Goal: Information Seeking & Learning: Check status

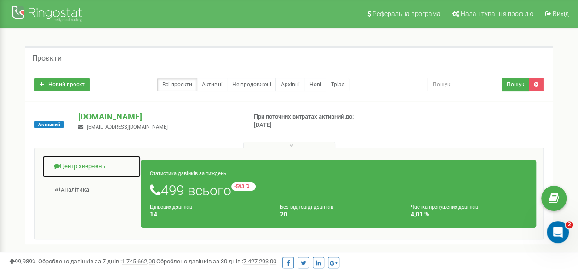
click at [100, 166] on link "Центр звернень" at bounding box center [91, 166] width 99 height 23
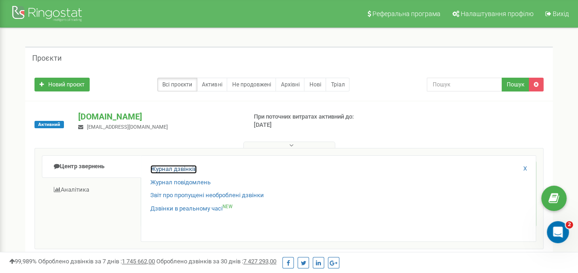
click at [173, 169] on link "Журнал дзвінків" at bounding box center [173, 169] width 46 height 9
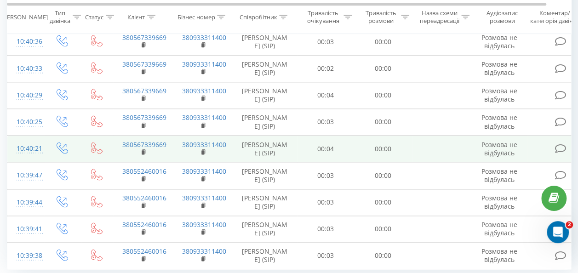
scroll to position [563, 0]
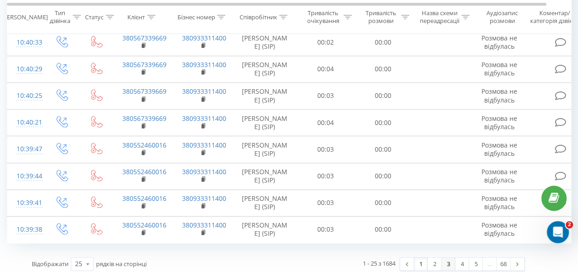
click at [444, 259] on link "3" at bounding box center [448, 263] width 14 height 13
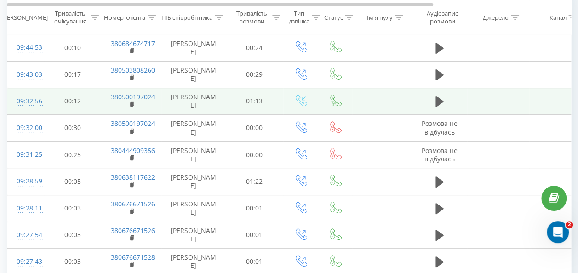
scroll to position [76, 0]
